Goal: Task Accomplishment & Management: Manage account settings

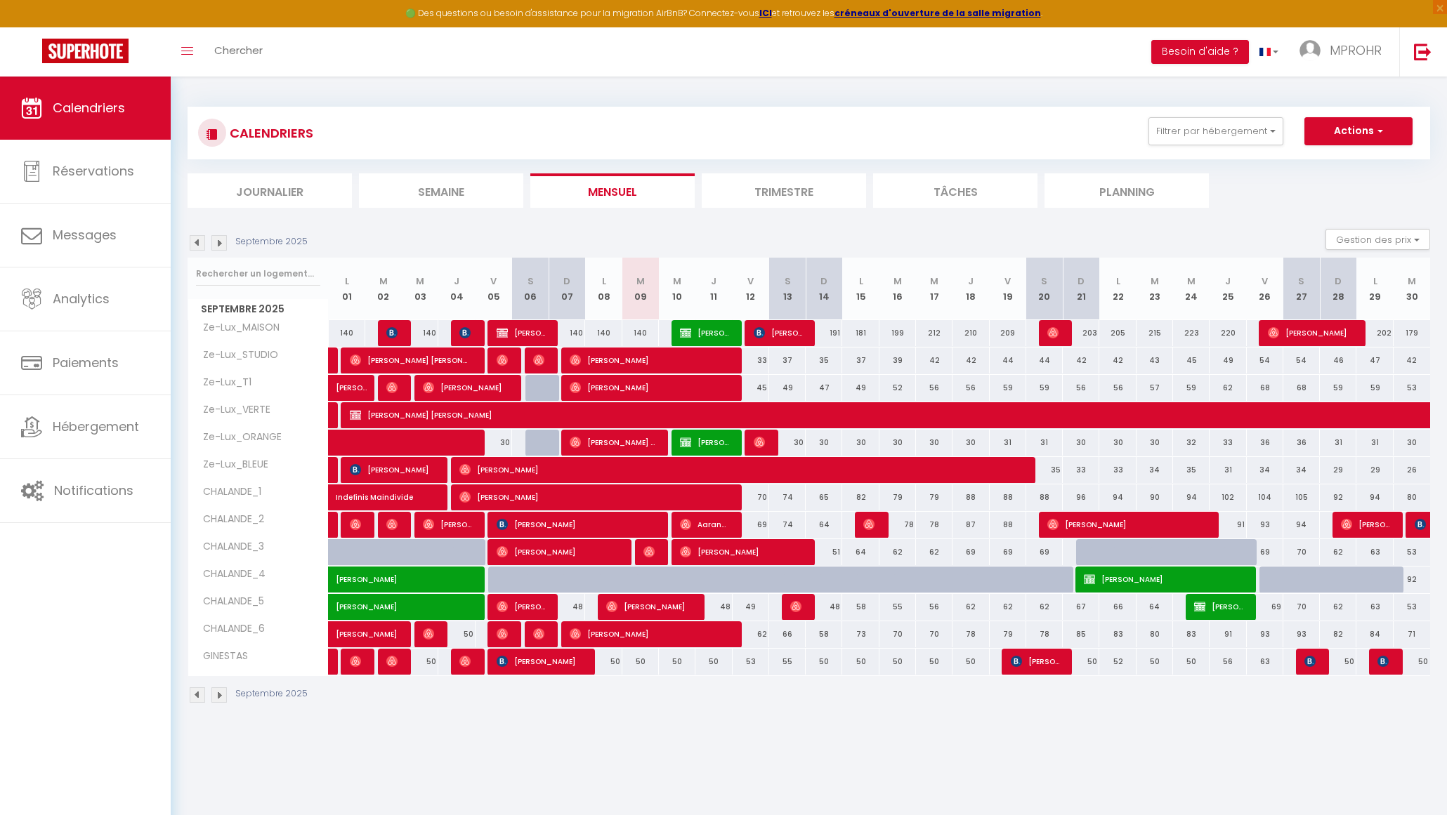
click at [832, 329] on div "191" at bounding box center [824, 333] width 37 height 26
type input "191"
type input "Dim 14 Septembre 2025"
type input "Lun 15 Septembre 2025"
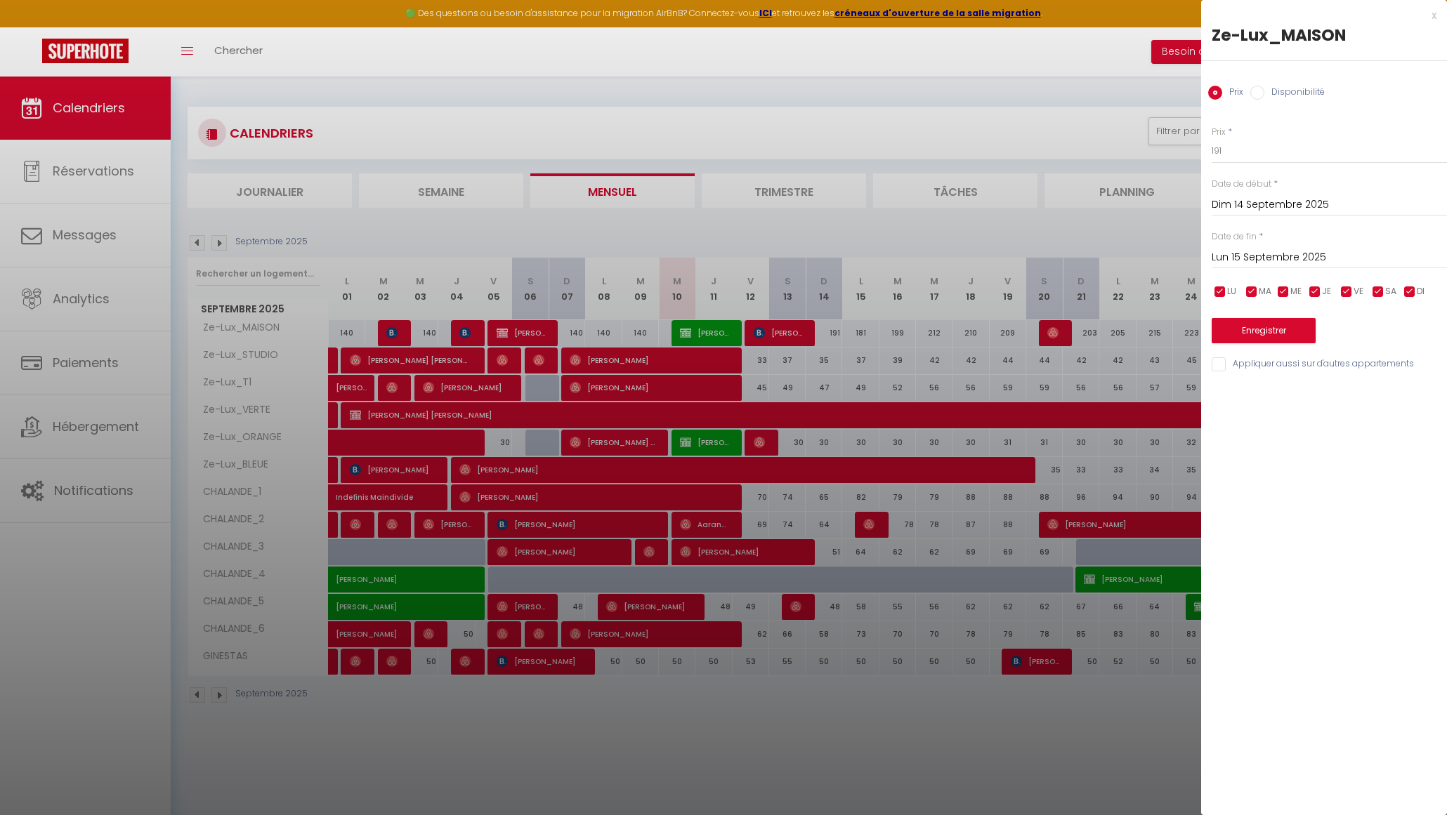
drag, startPoint x: 1193, startPoint y: 417, endPoint x: 757, endPoint y: 364, distance: 439.4
click at [730, 374] on div at bounding box center [723, 407] width 1447 height 815
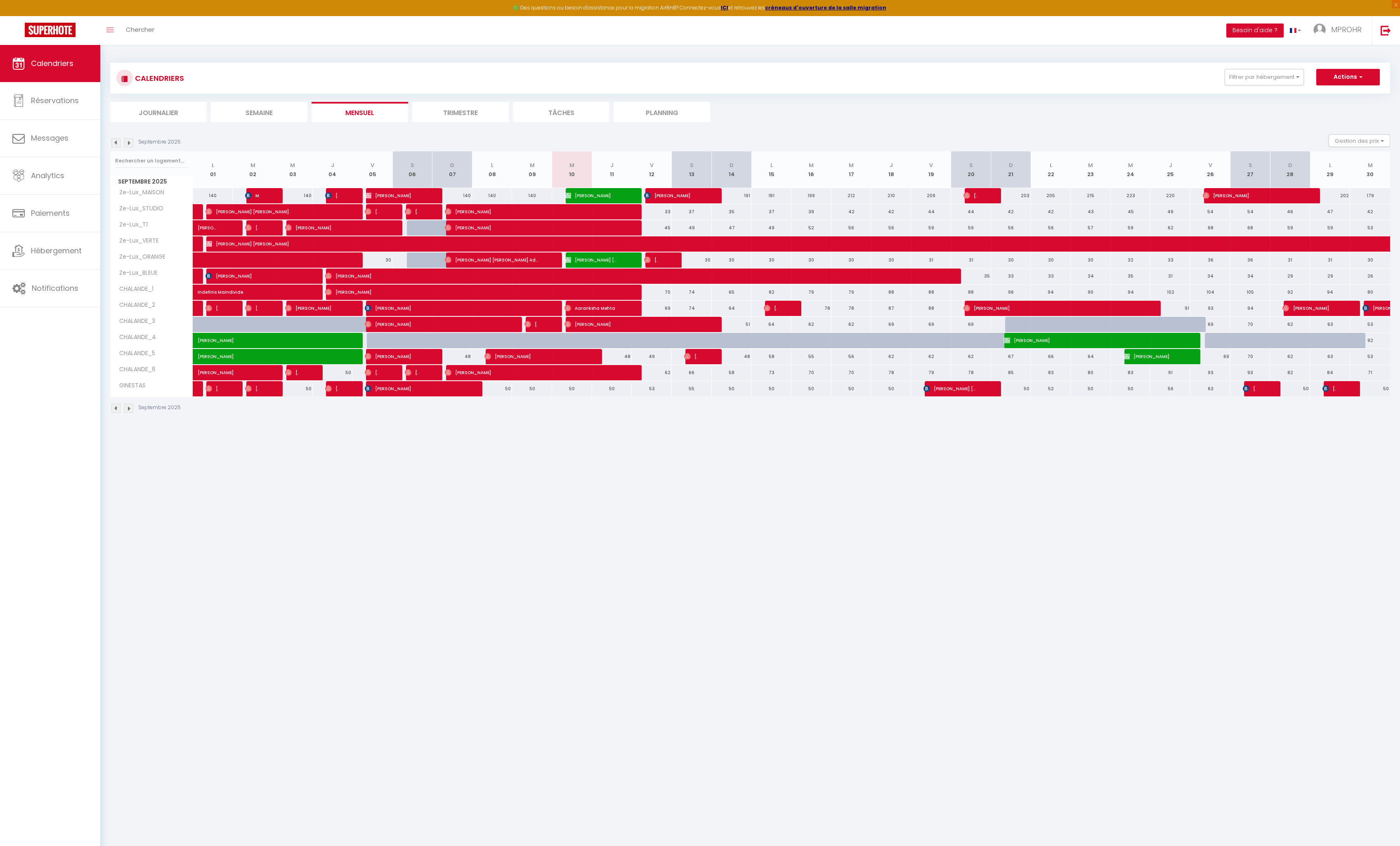
click at [716, 479] on body "🟢 Des questions ou besoin d'assistance pour la migration AirBnB? Connectez-vous…" at bounding box center [700, 468] width 1400 height 846
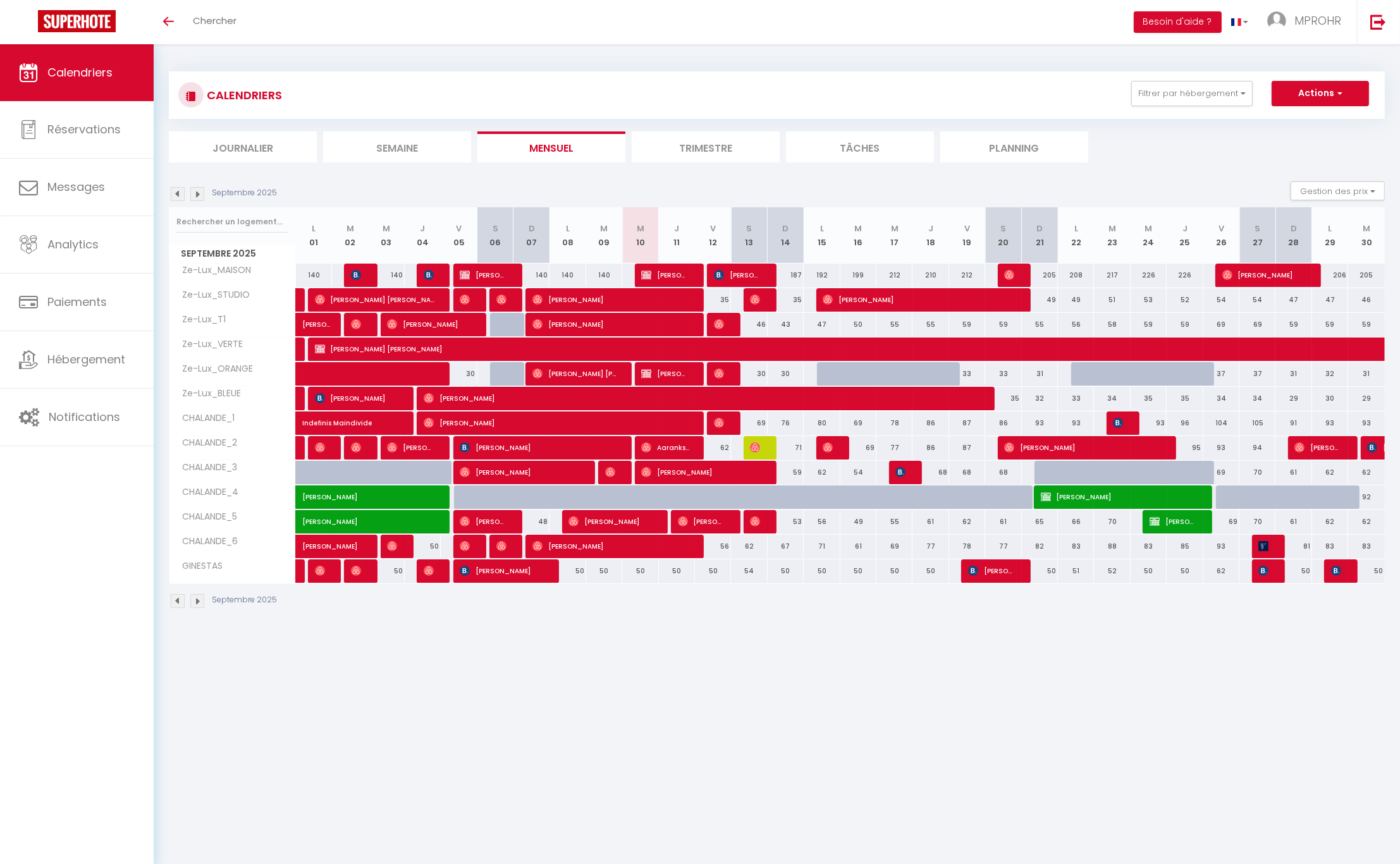
click at [176, 194] on img at bounding box center [177, 194] width 14 height 14
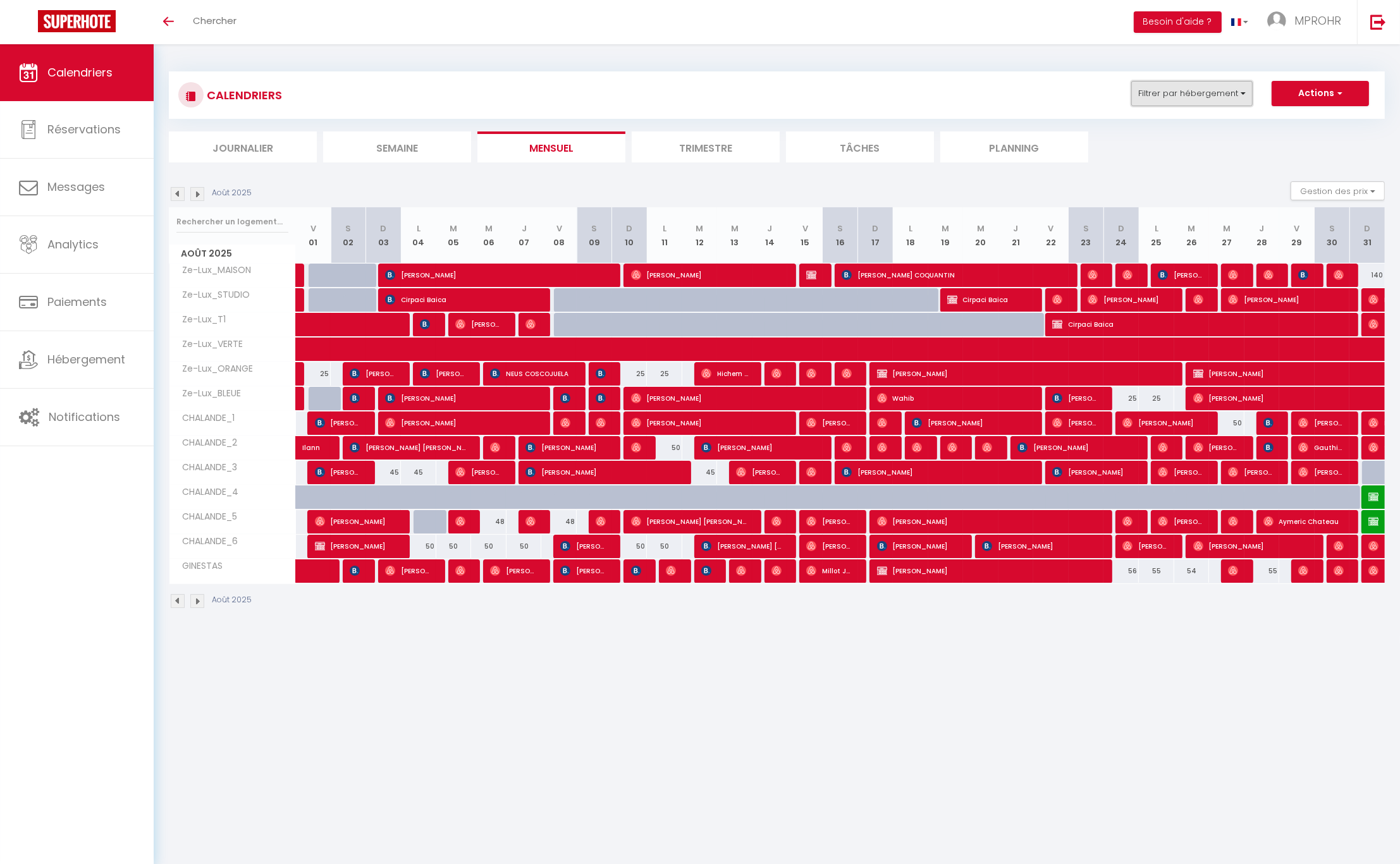
click at [1240, 94] on button "Filtrer par hébergement" at bounding box center [1191, 94] width 122 height 25
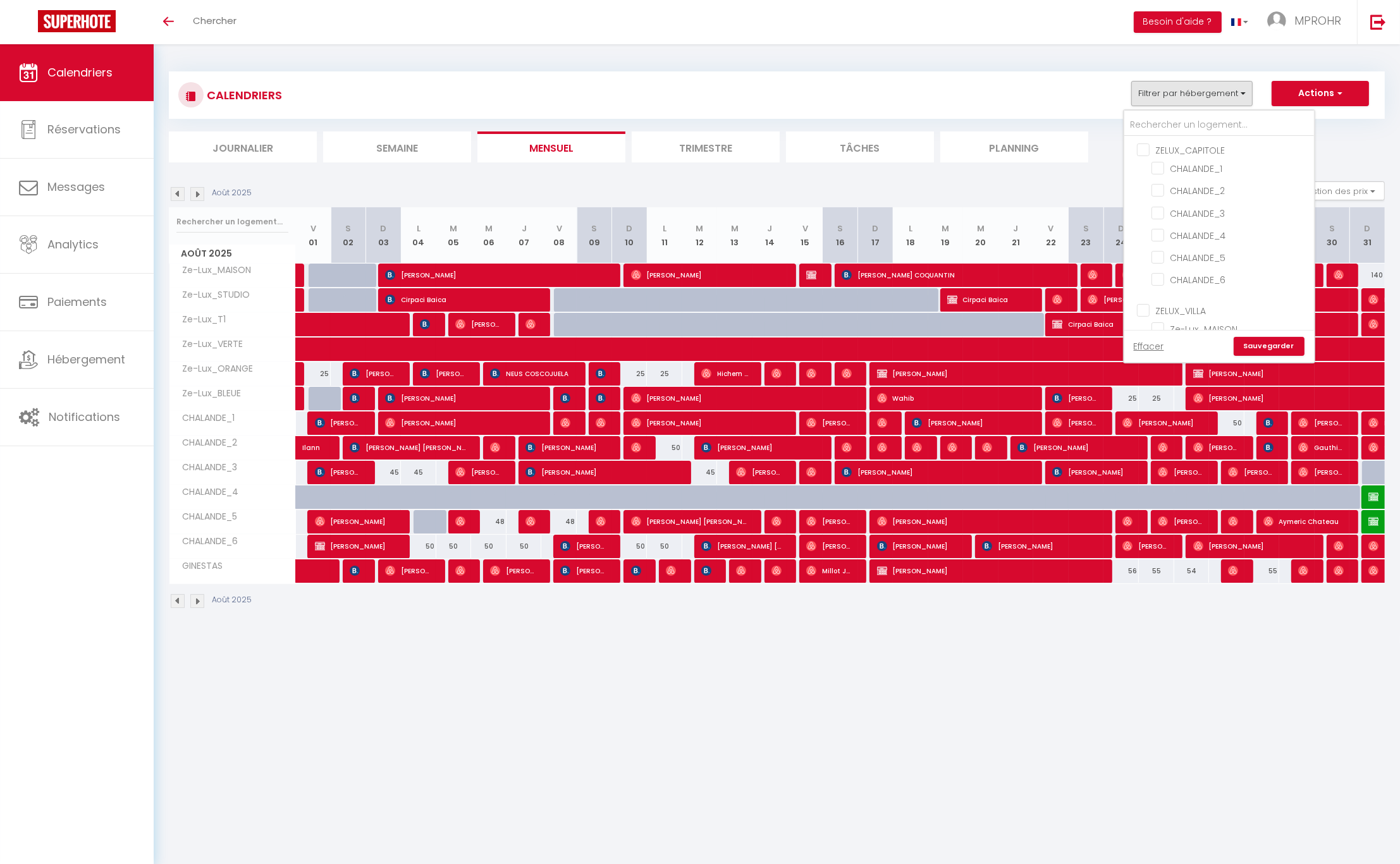
click at [1143, 150] on input "ZELUX_CAPITOLE" at bounding box center [1232, 149] width 190 height 13
checkbox input "true"
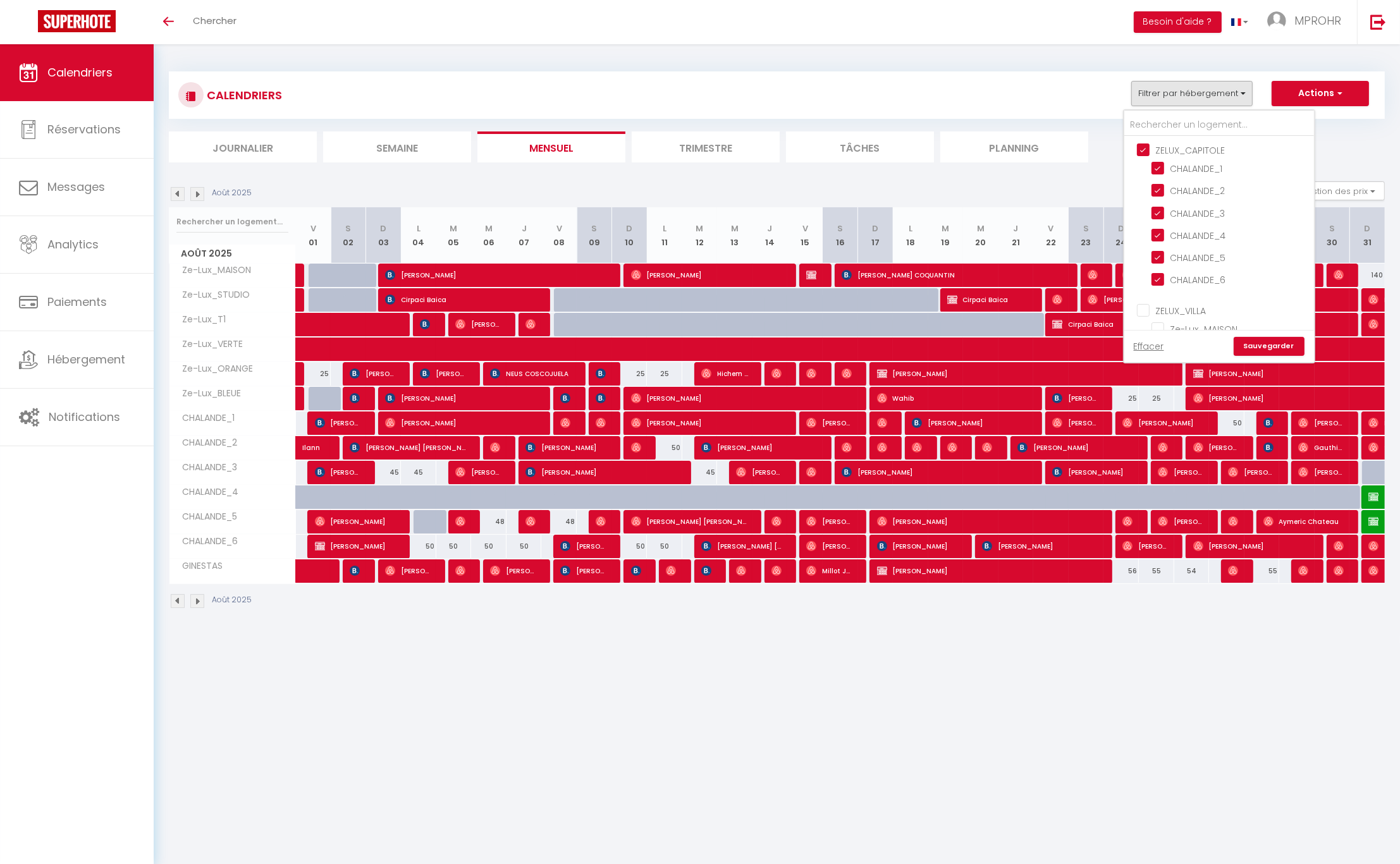
checkbox input "true"
checkbox input "false"
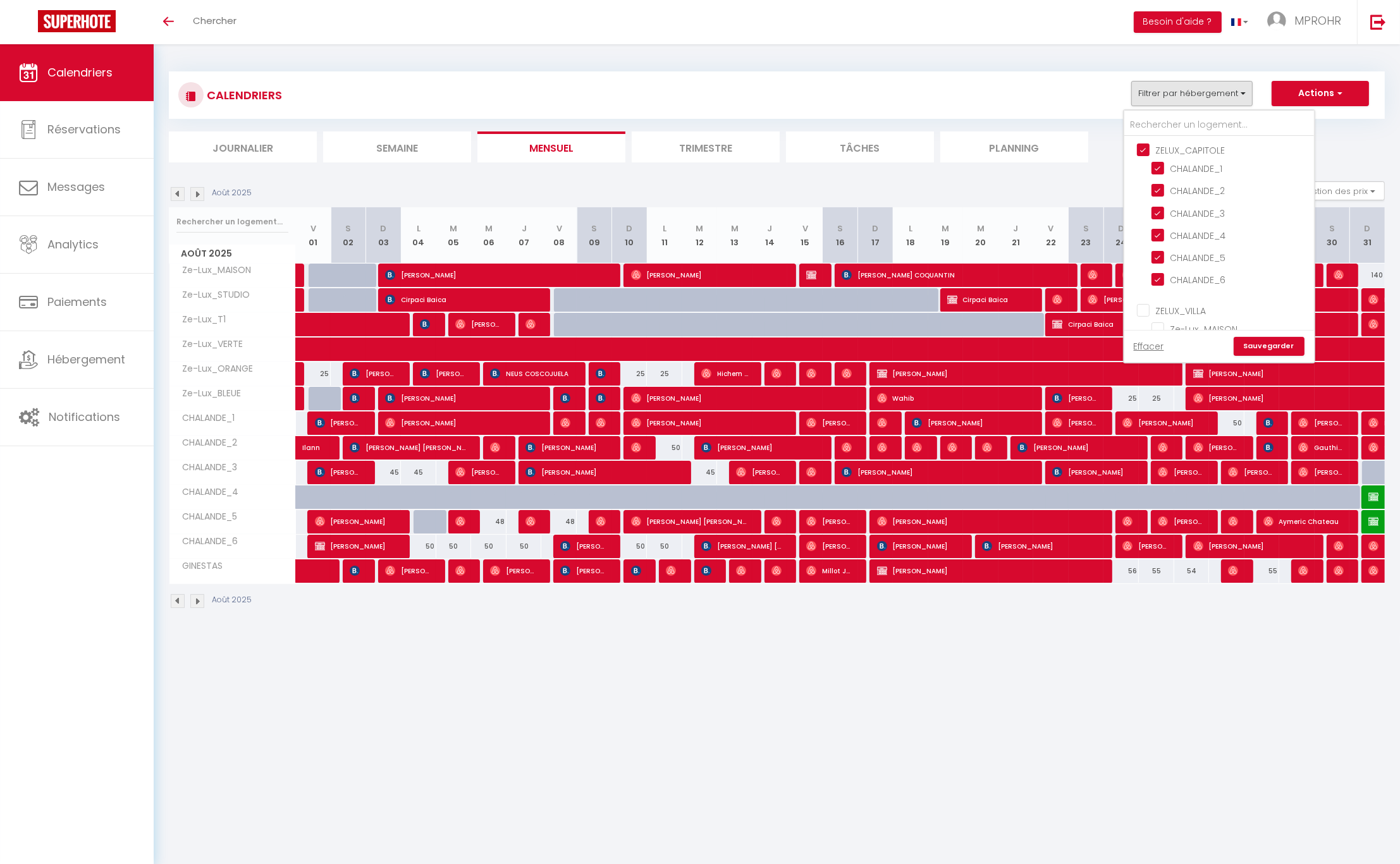
checkbox input "false"
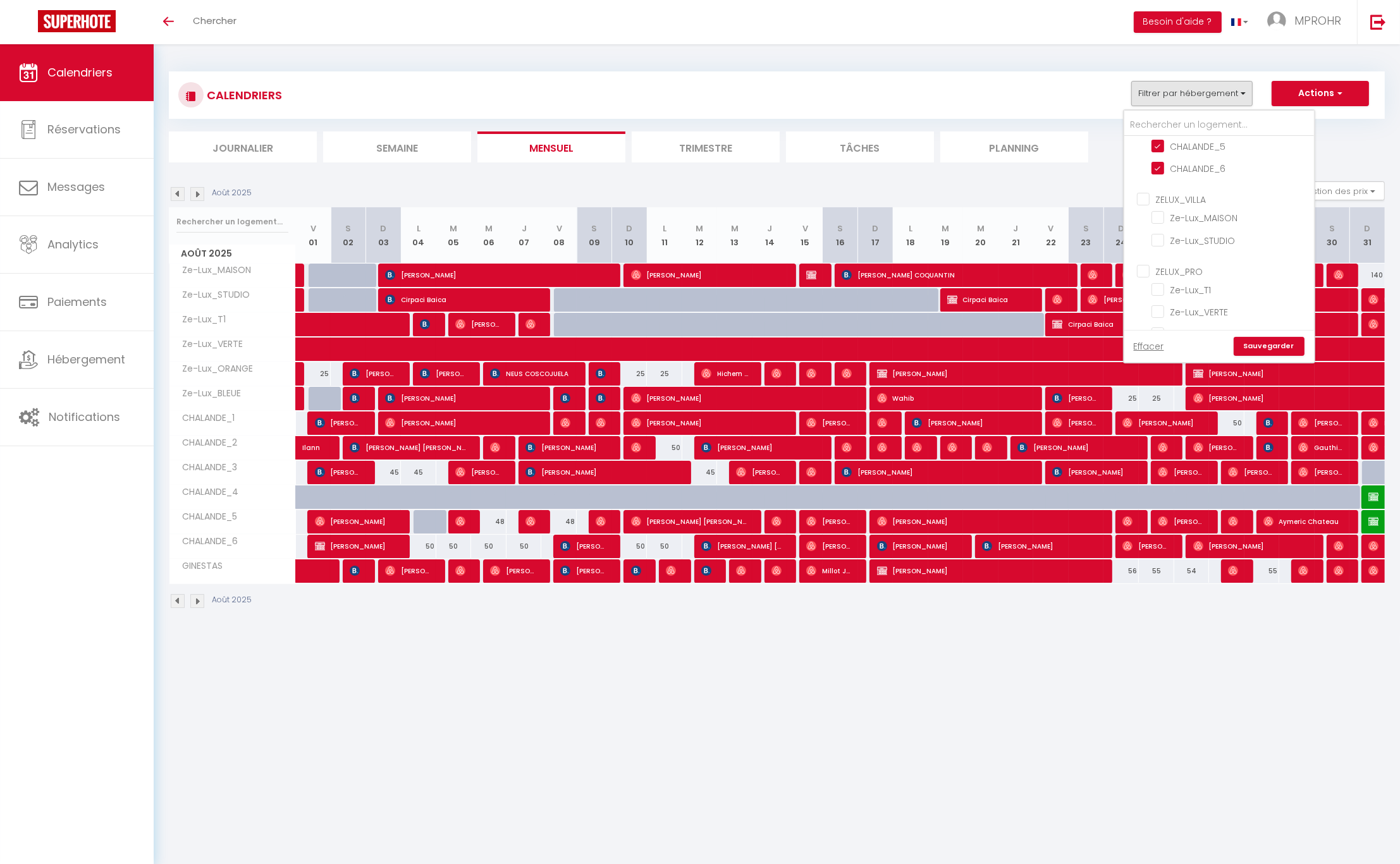
scroll to position [194, 0]
click at [1286, 344] on link "Sauvegarder" at bounding box center [1269, 346] width 71 height 19
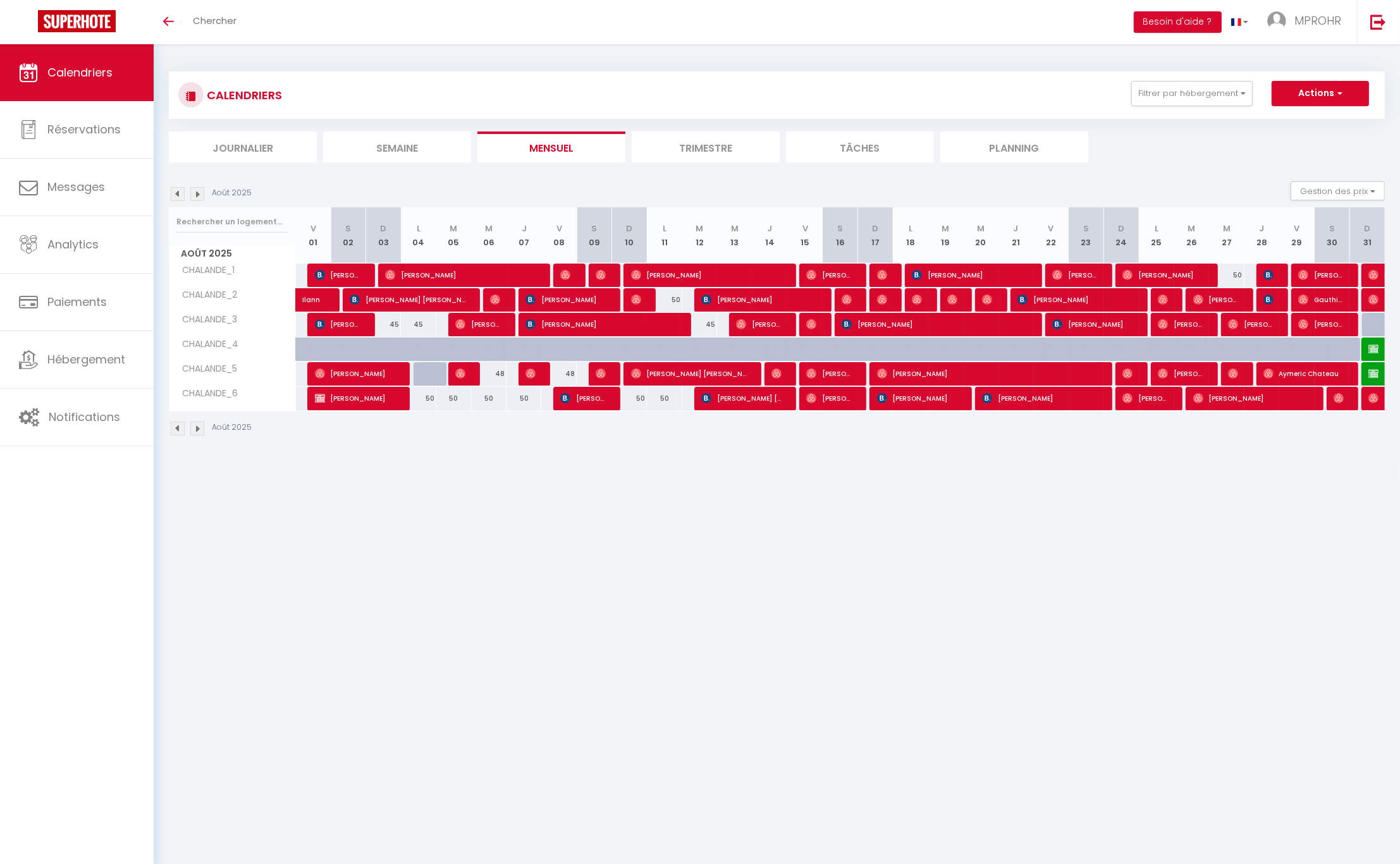
click at [815, 503] on body "🟢 Des questions ou besoin d'assistance pour la migration AirBnB? Connectez-vous…" at bounding box center [700, 476] width 1400 height 864
click at [1237, 91] on button "Filtrer par hébergement" at bounding box center [1191, 94] width 122 height 25
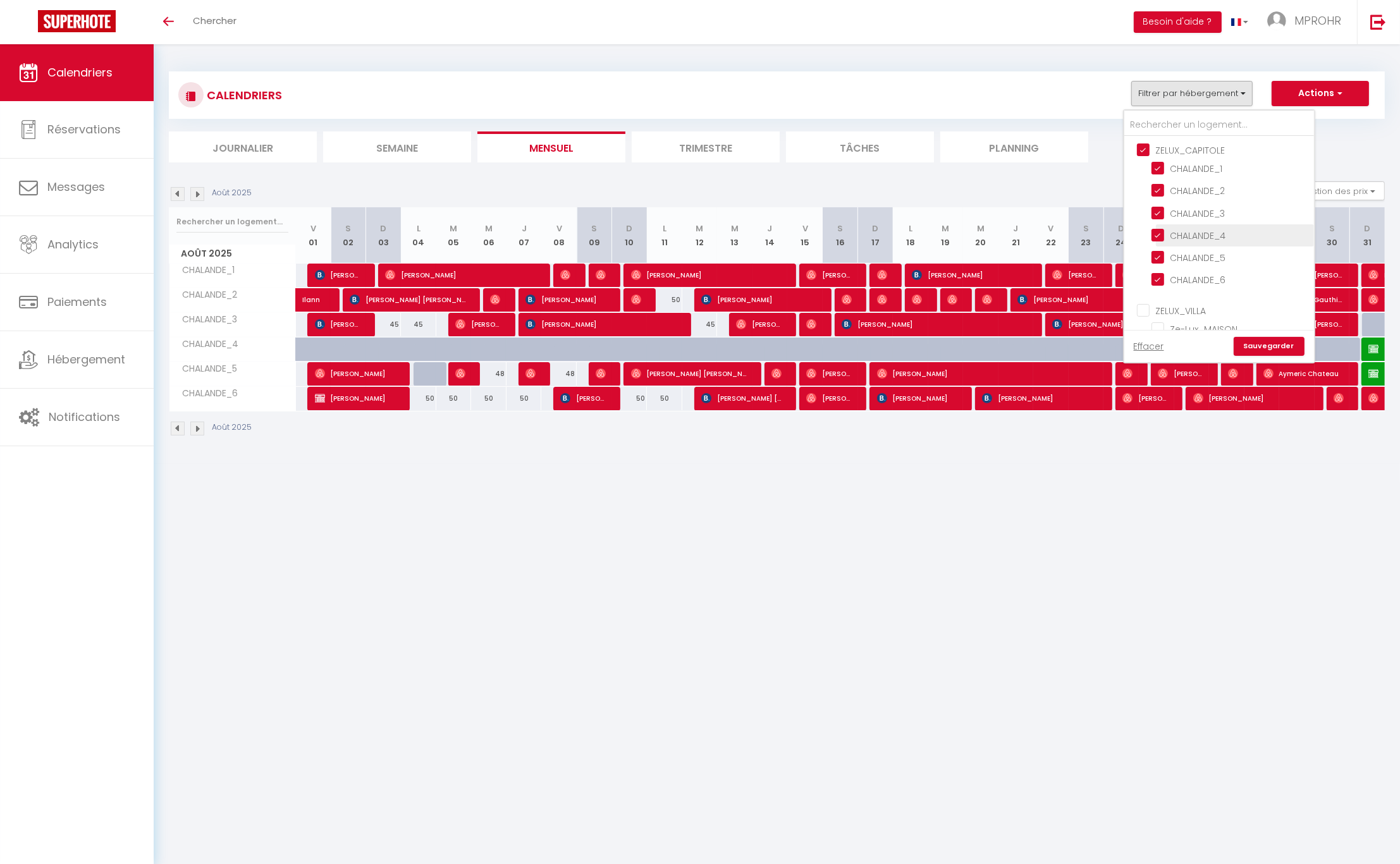
click at [1181, 230] on input "CHALANDE_4" at bounding box center [1231, 235] width 158 height 13
checkbox input "false"
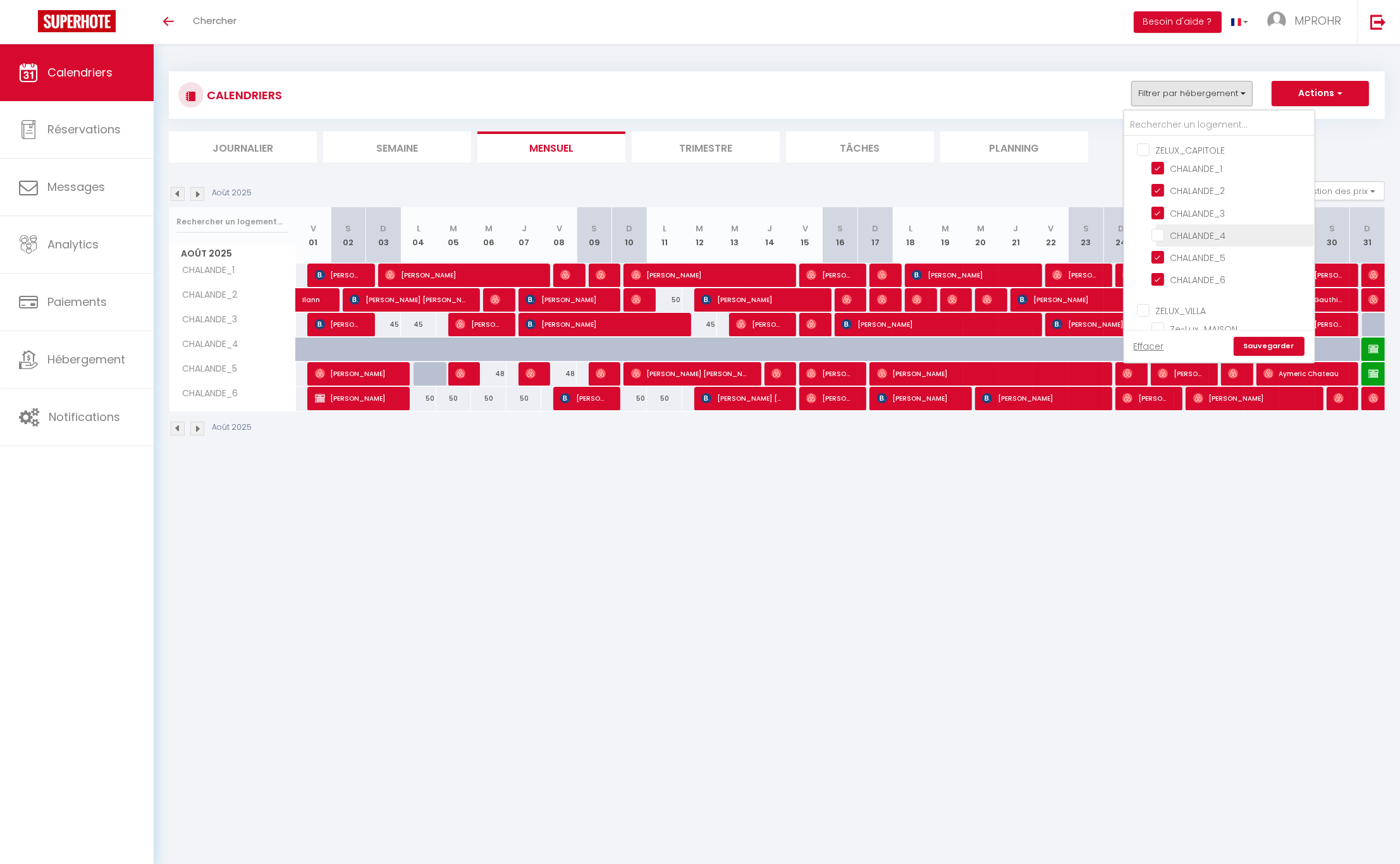
checkbox input "false"
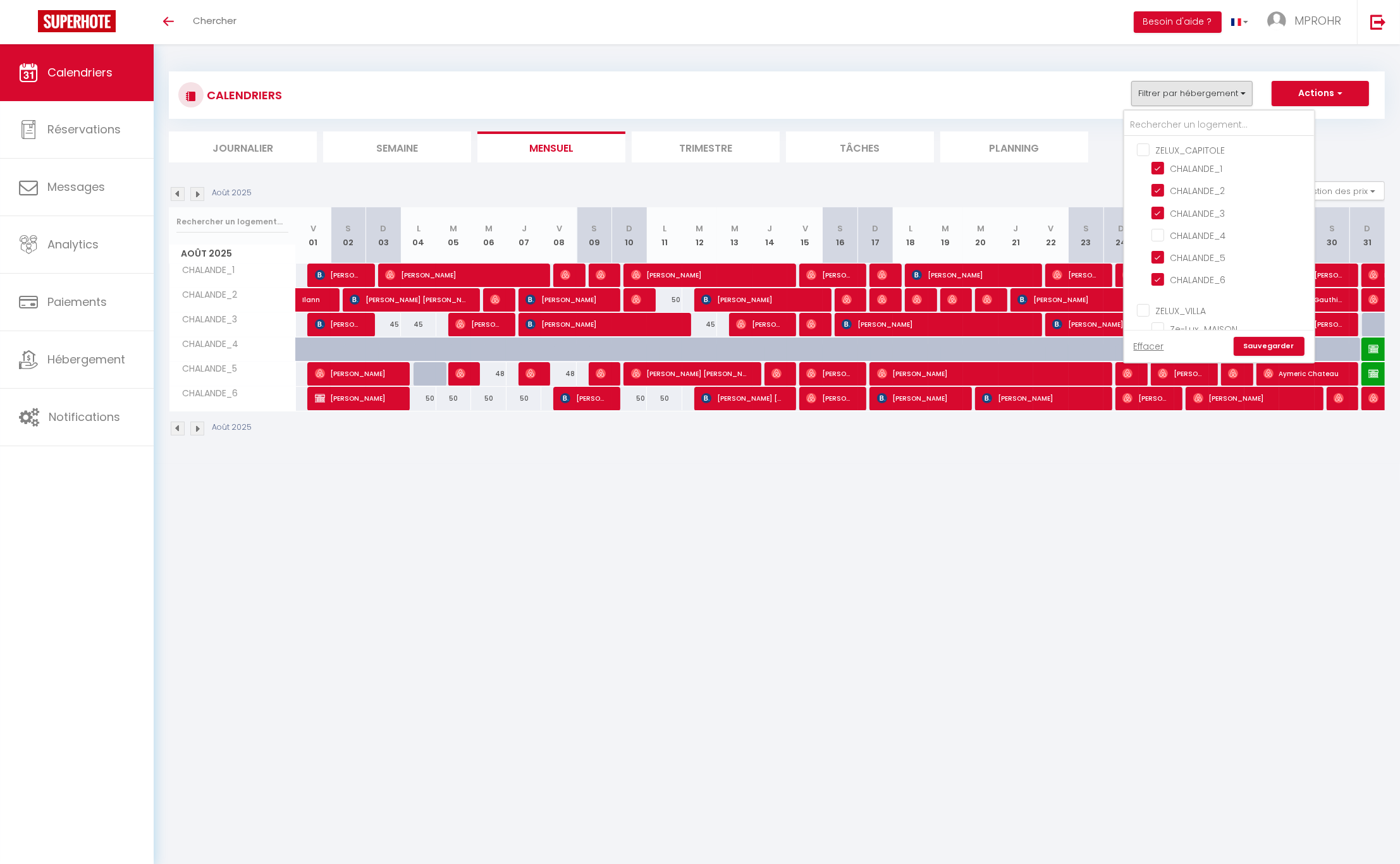
click at [1284, 346] on link "Sauvegarder" at bounding box center [1269, 346] width 71 height 19
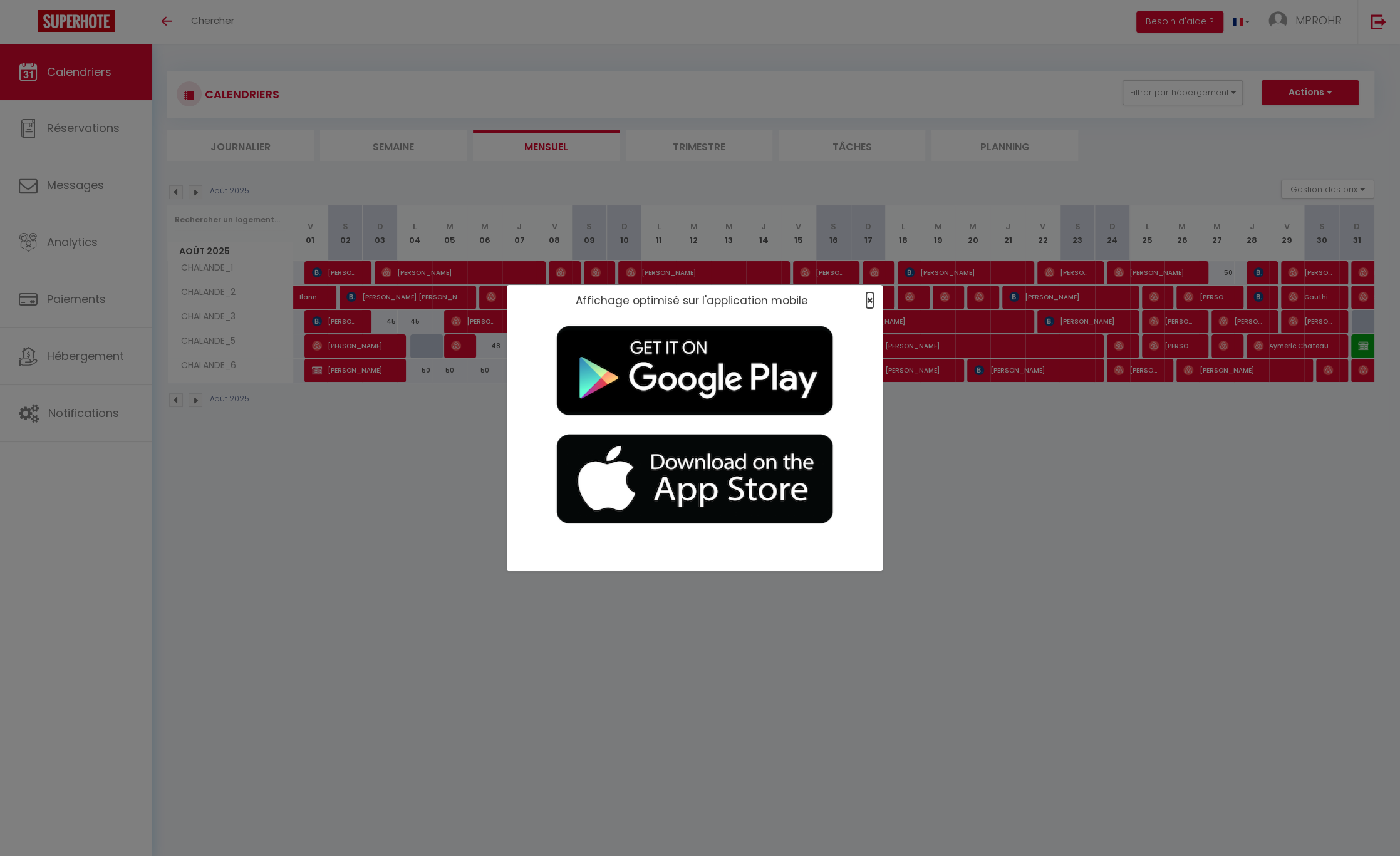
click at [869, 301] on span "×" at bounding box center [869, 300] width 7 height 16
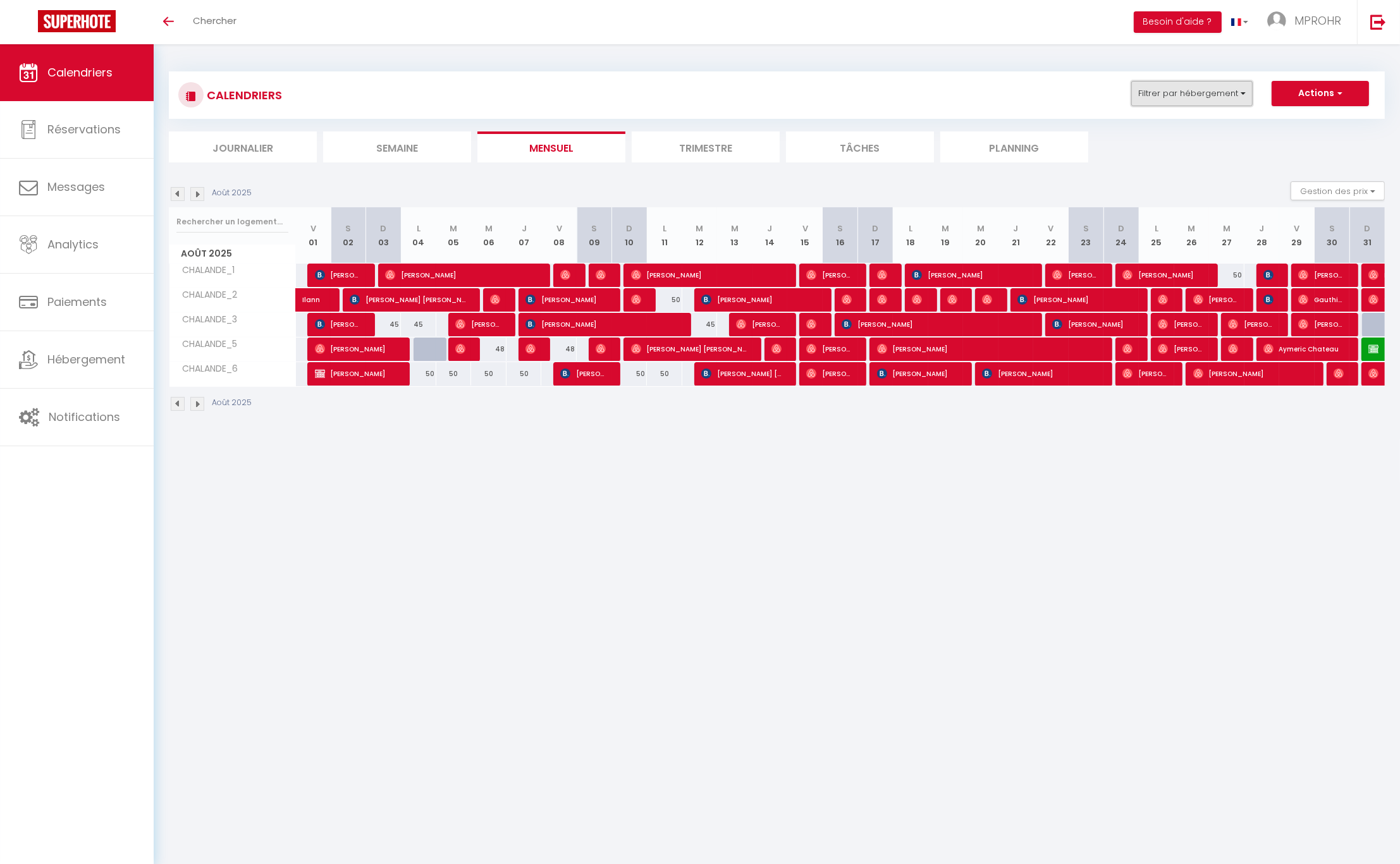
click at [1240, 98] on button "Filtrer par hébergement" at bounding box center [1191, 94] width 122 height 25
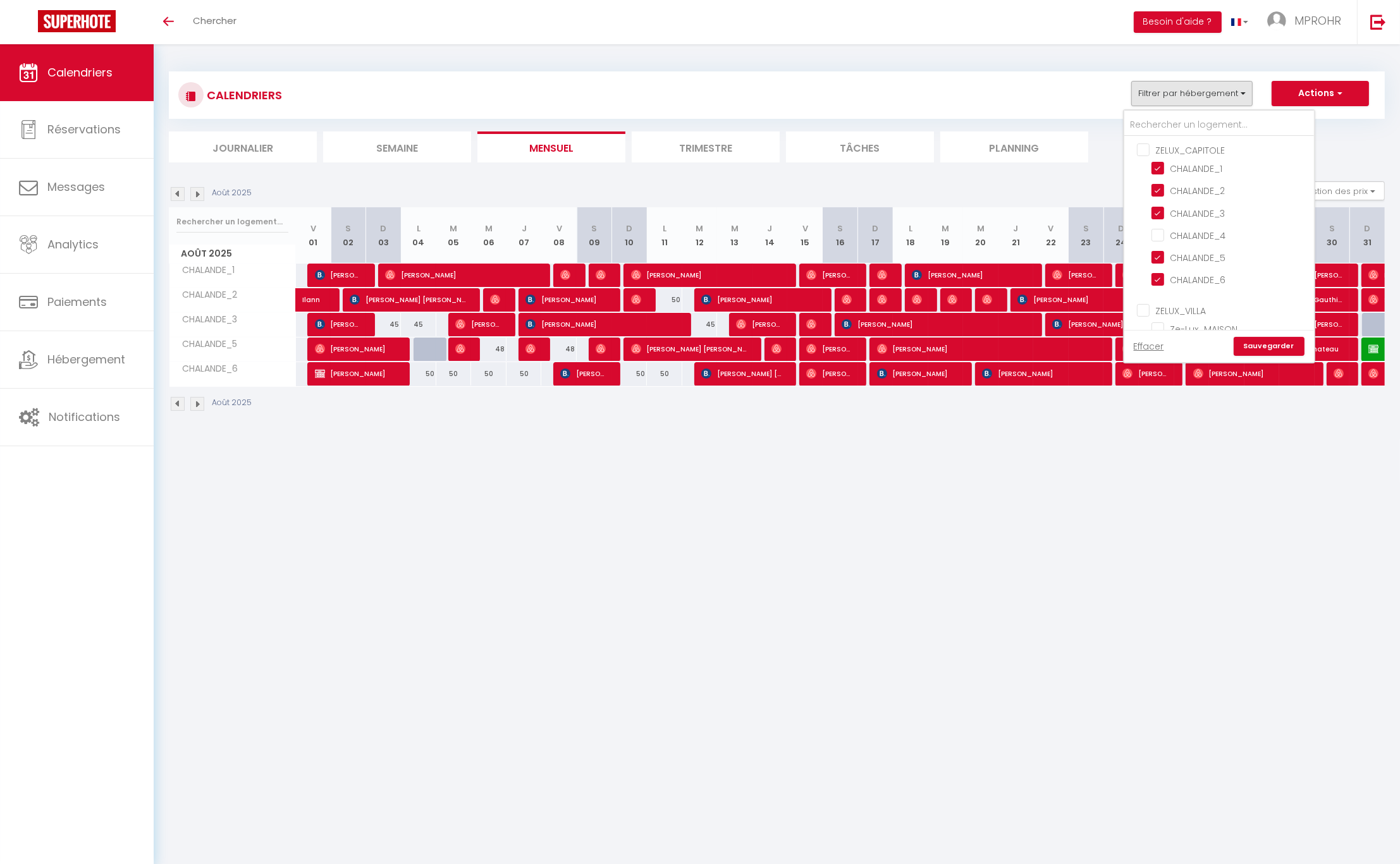
click at [1143, 149] on input "ZELUX_CAPITOLE" at bounding box center [1232, 149] width 190 height 13
checkbox input "true"
checkbox input "false"
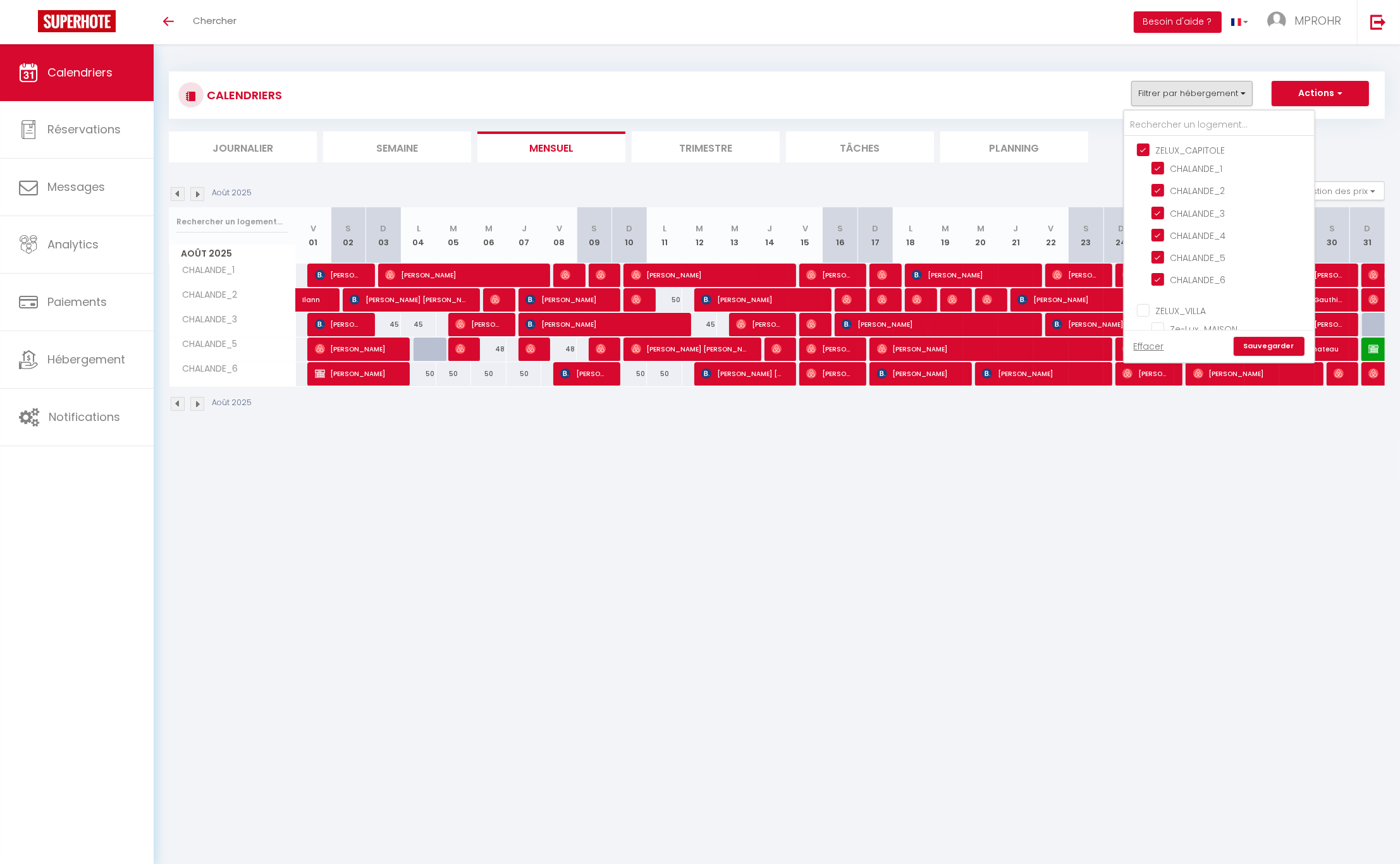
checkbox input "false"
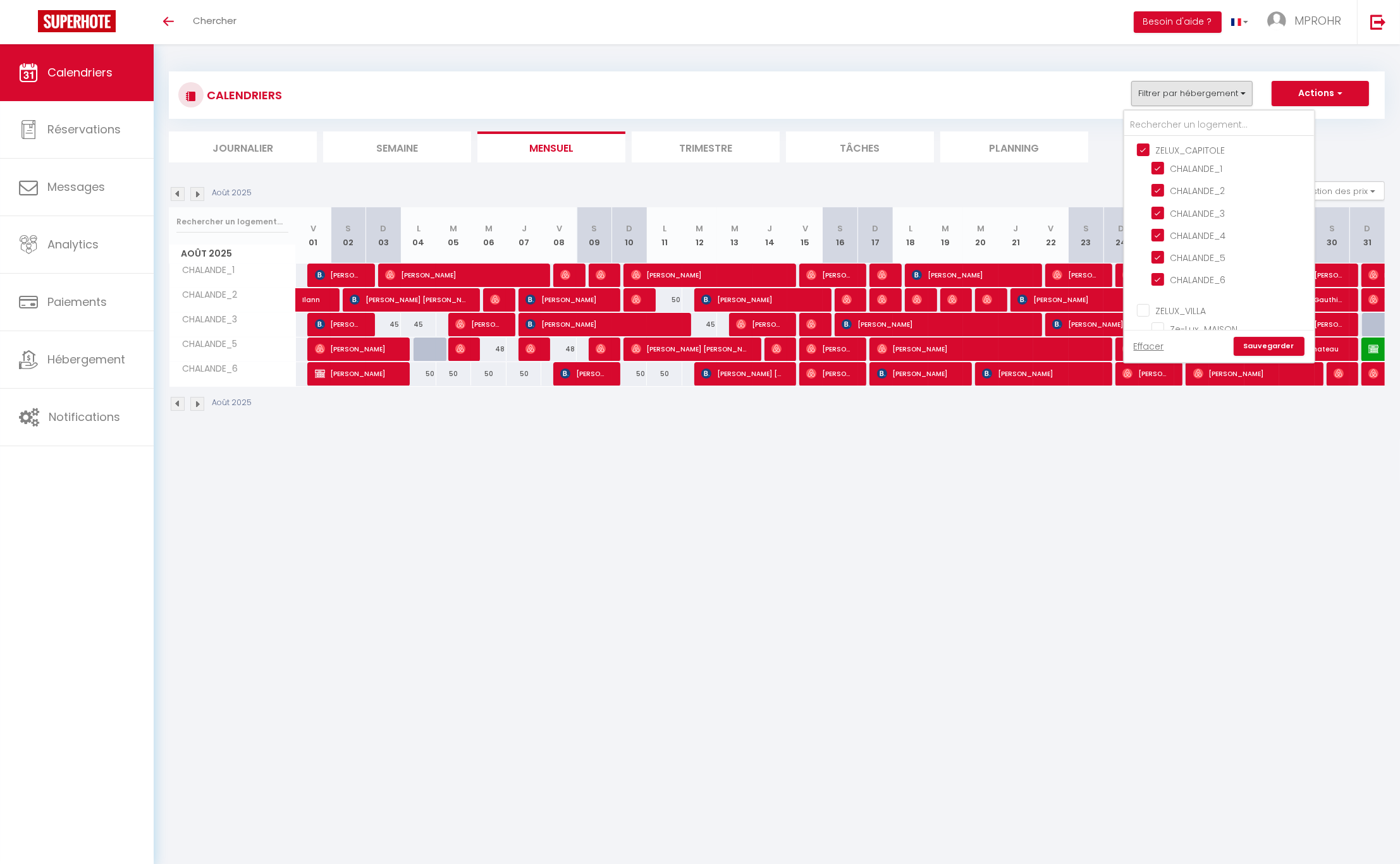
click at [1143, 149] on input "ZELUX_CAPITOLE" at bounding box center [1232, 149] width 190 height 13
checkbox input "false"
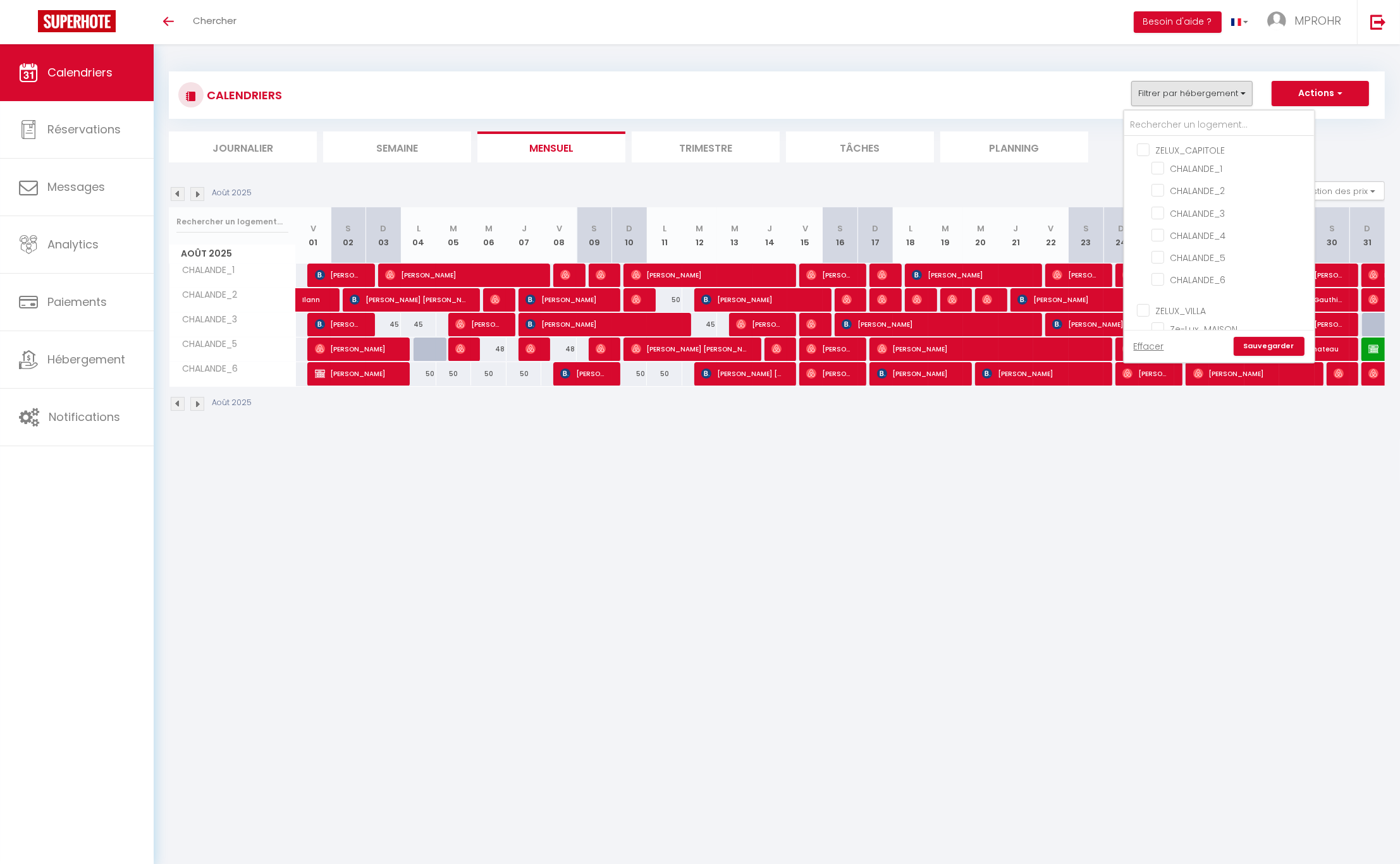
checkbox input "false"
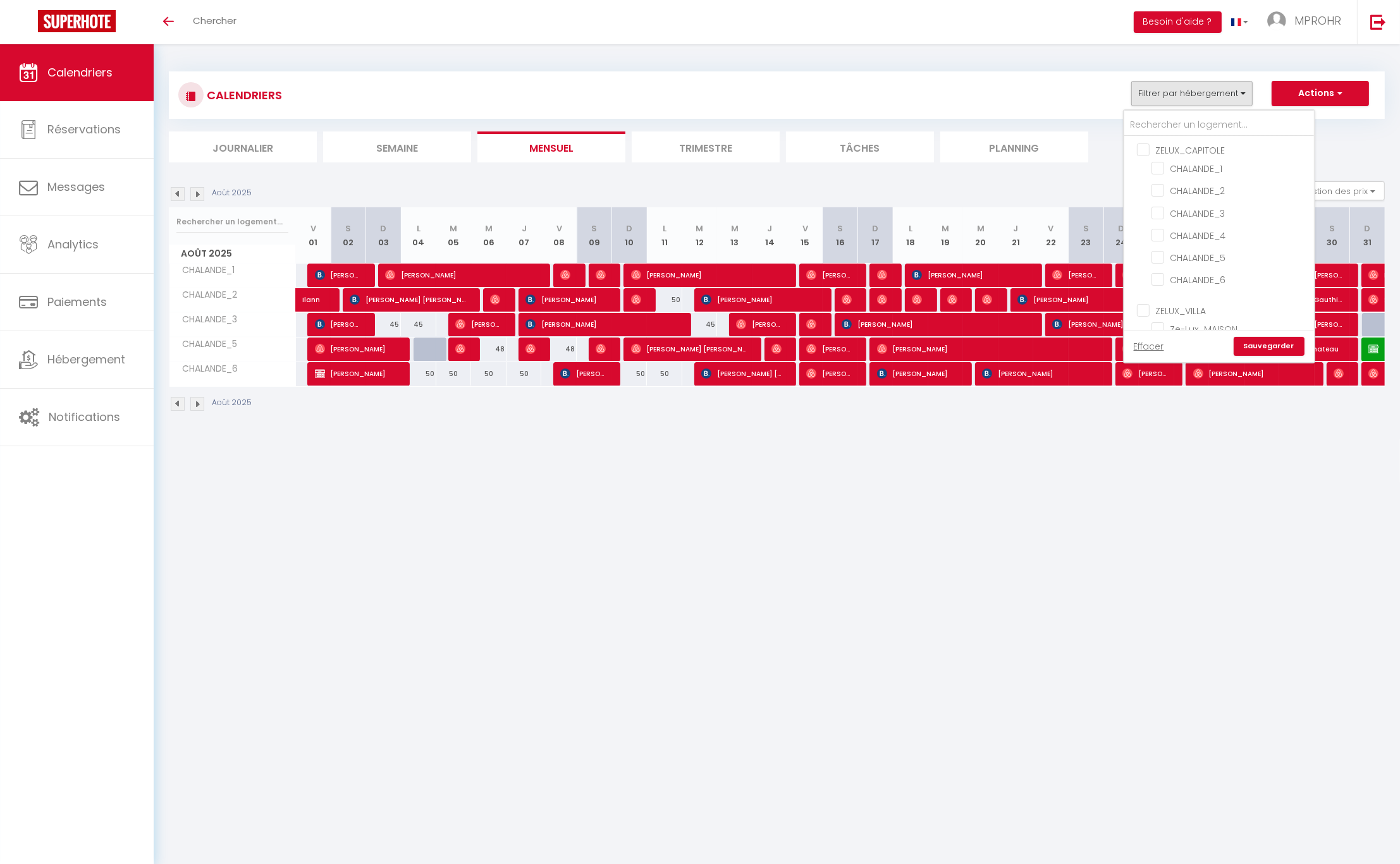
checkbox input "false"
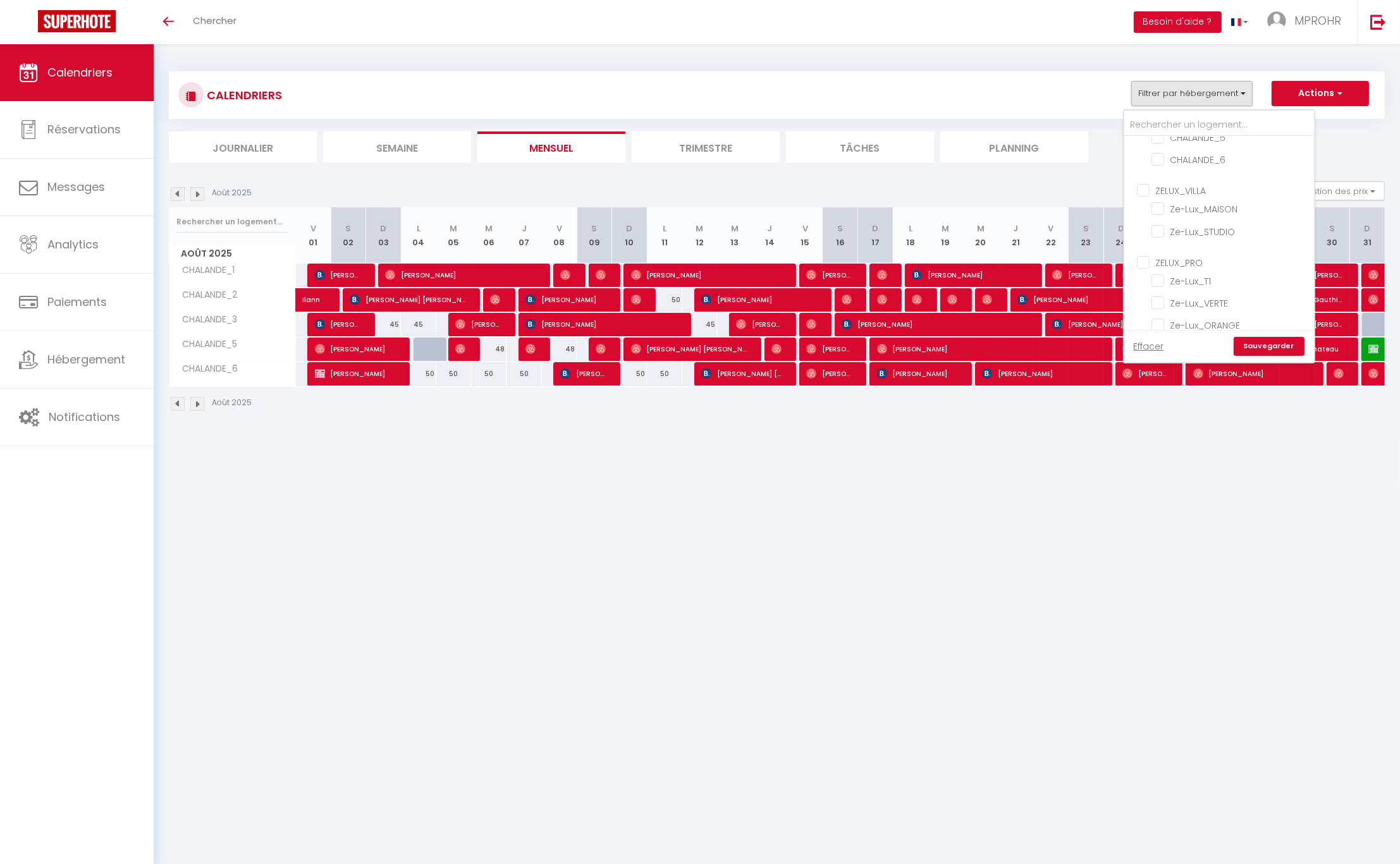
scroll to position [84, 0]
click at [1149, 224] on input "ZELUX_VILLA" at bounding box center [1232, 226] width 190 height 13
checkbox input "true"
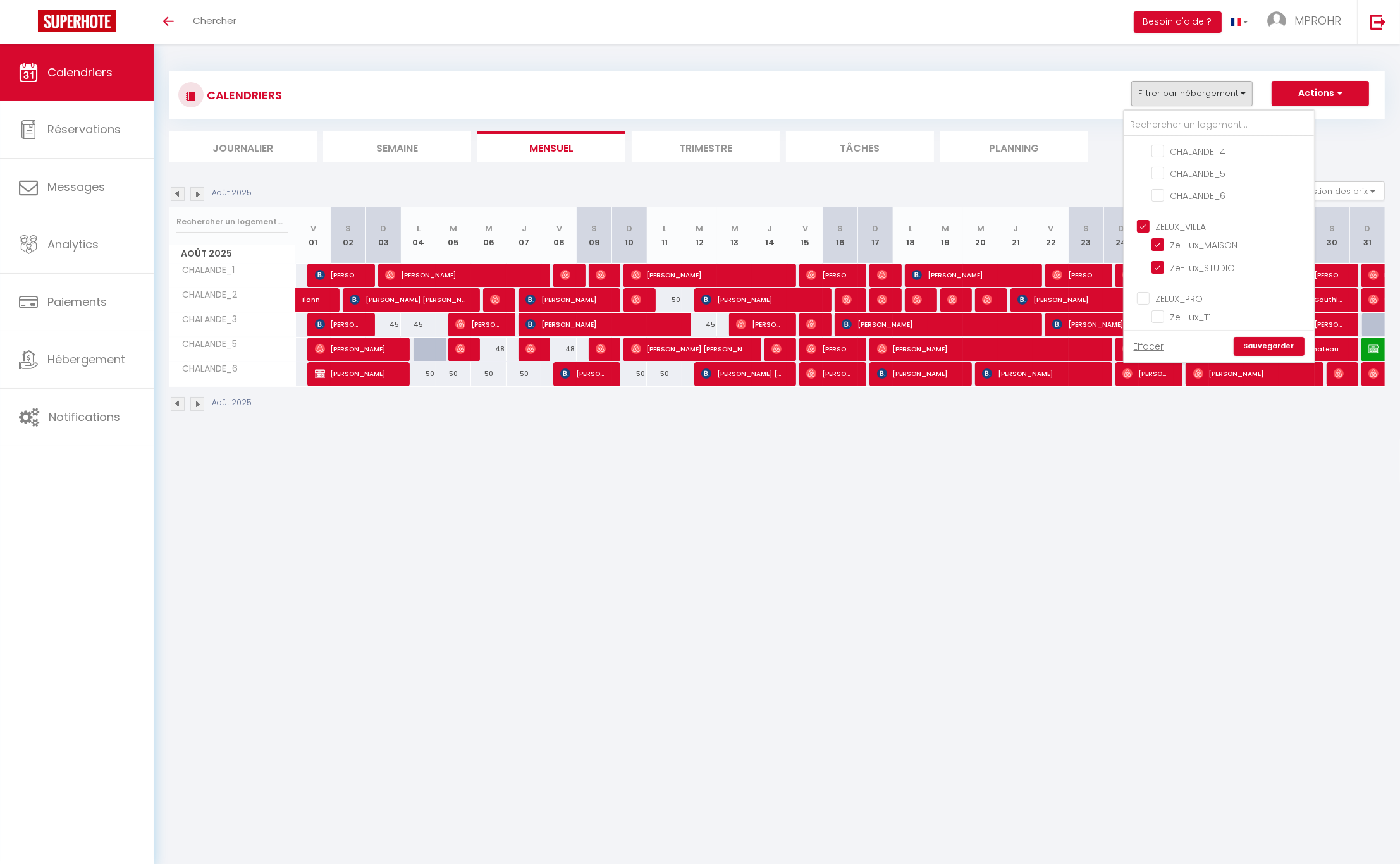
checkbox input "false"
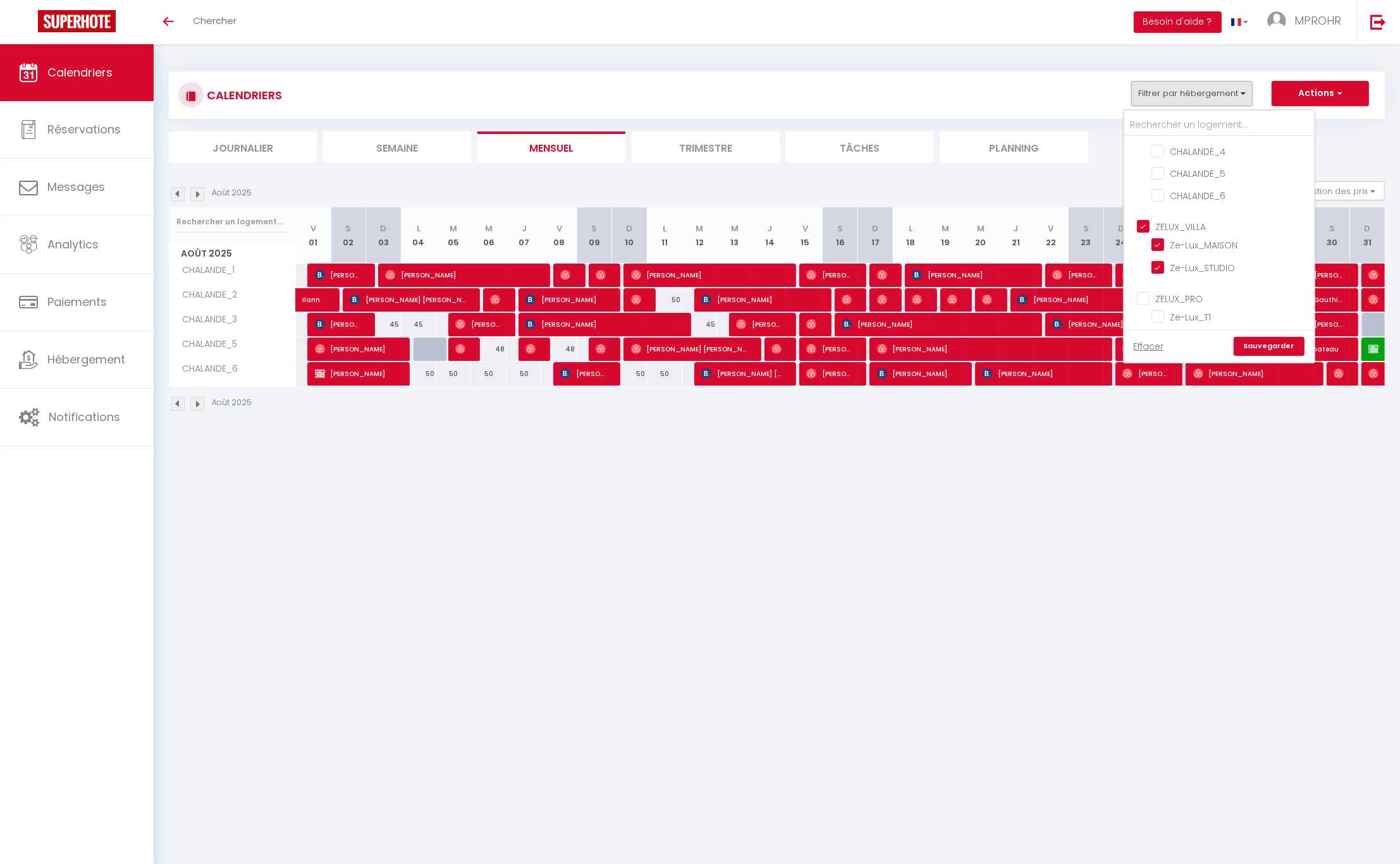
click at [1146, 292] on input "ZELUX_PRO" at bounding box center [1232, 298] width 190 height 13
checkbox input "true"
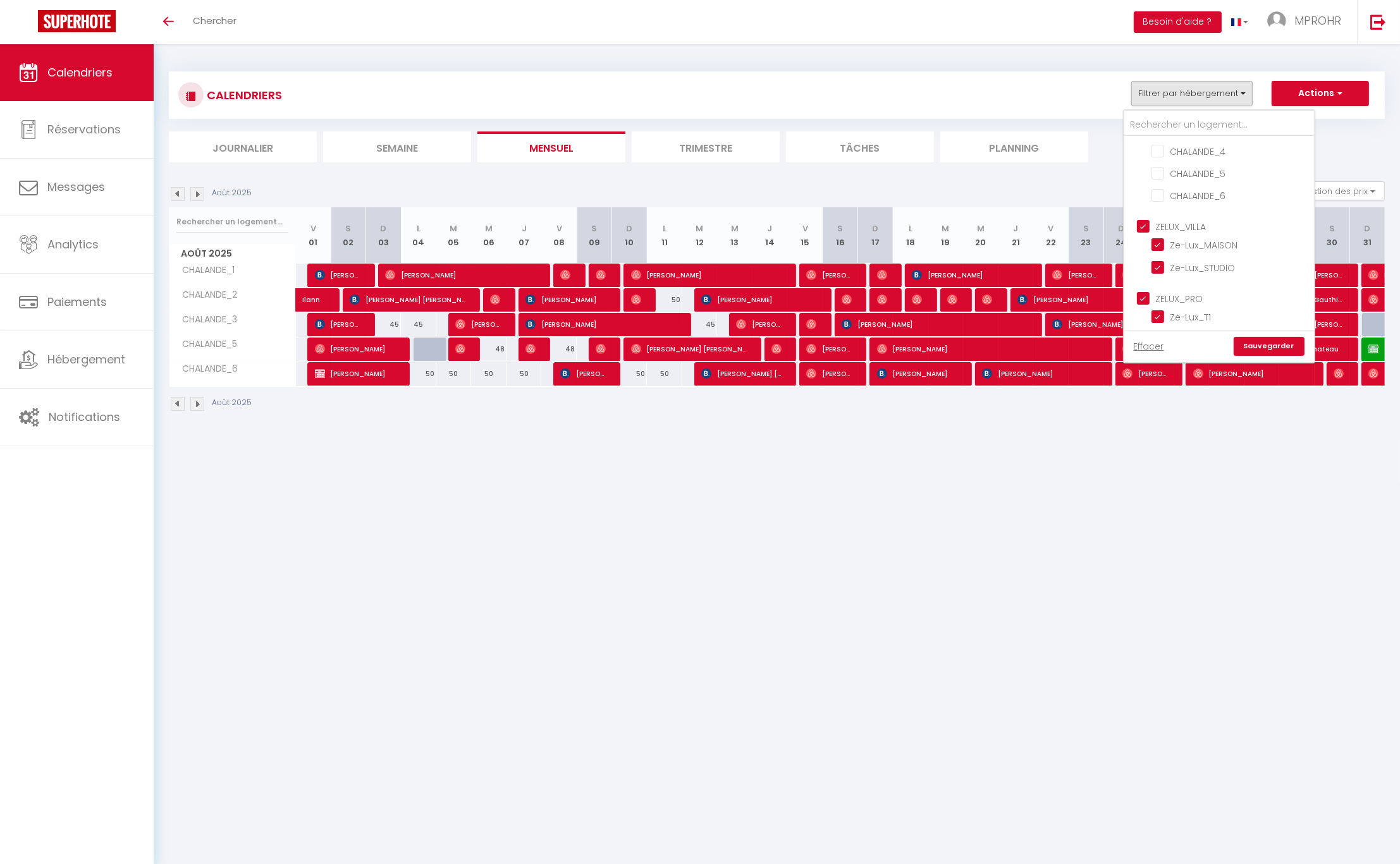
checkbox input "true"
checkbox input "false"
click at [1159, 222] on input "Ze-Lux_VERTE" at bounding box center [1231, 229] width 158 height 13
checkbox input "false"
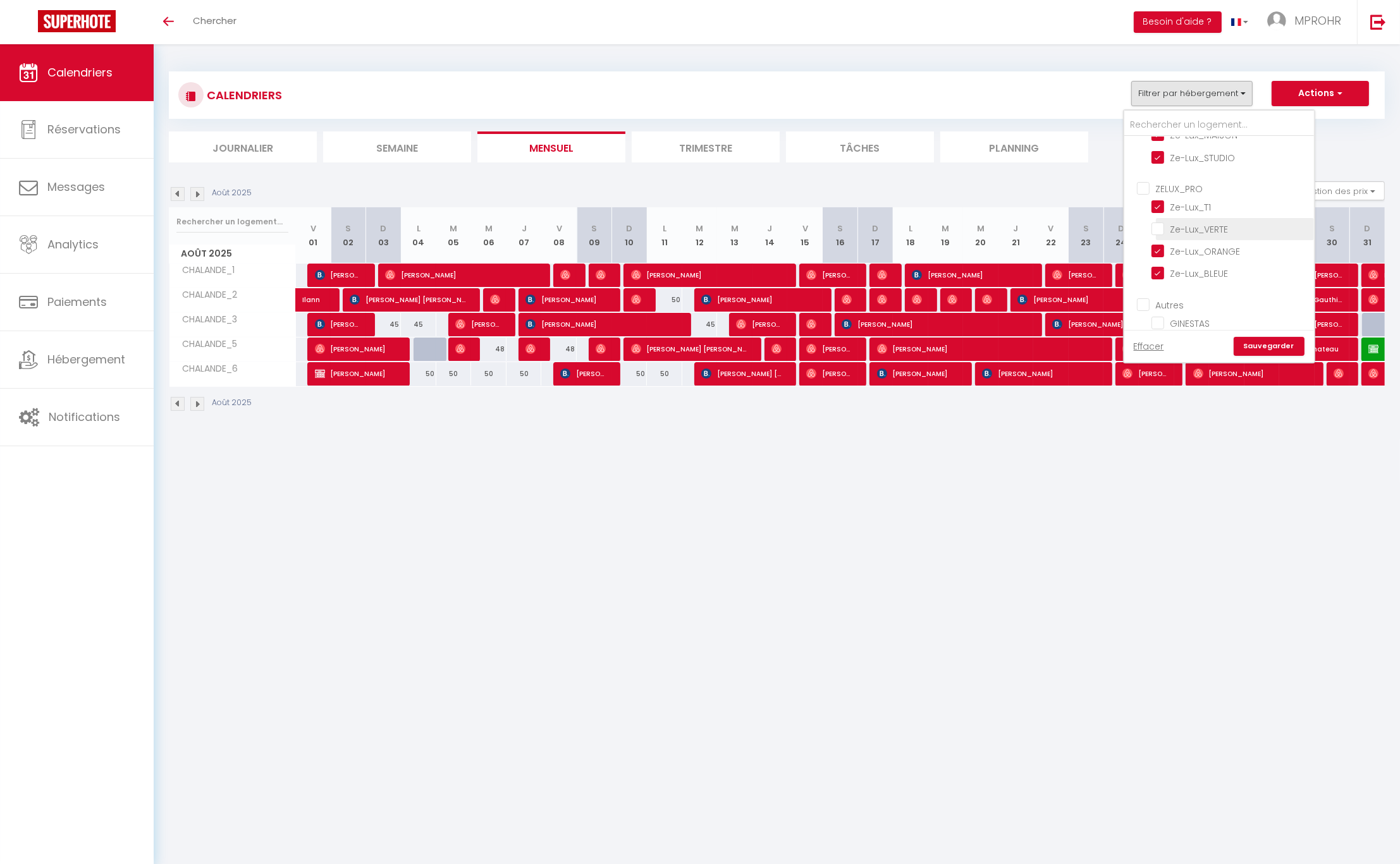
checkbox input "false"
click at [1269, 344] on link "Sauvegarder" at bounding box center [1269, 346] width 71 height 19
